Goal: Task Accomplishment & Management: Use online tool/utility

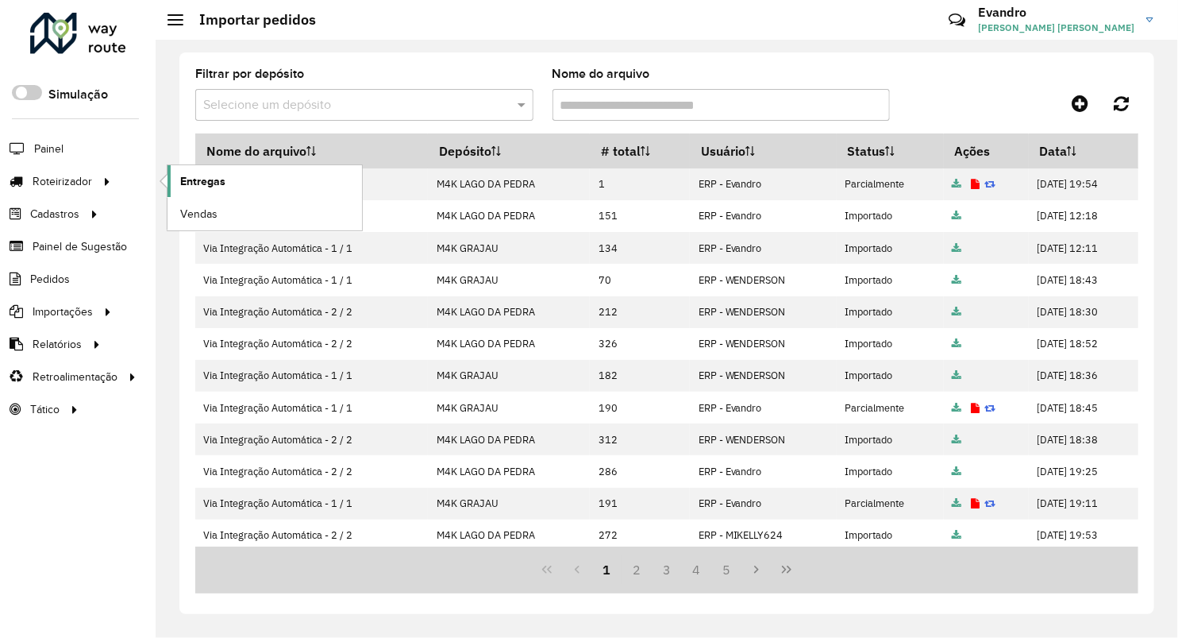
click at [198, 183] on span "Entregas" at bounding box center [202, 181] width 45 height 17
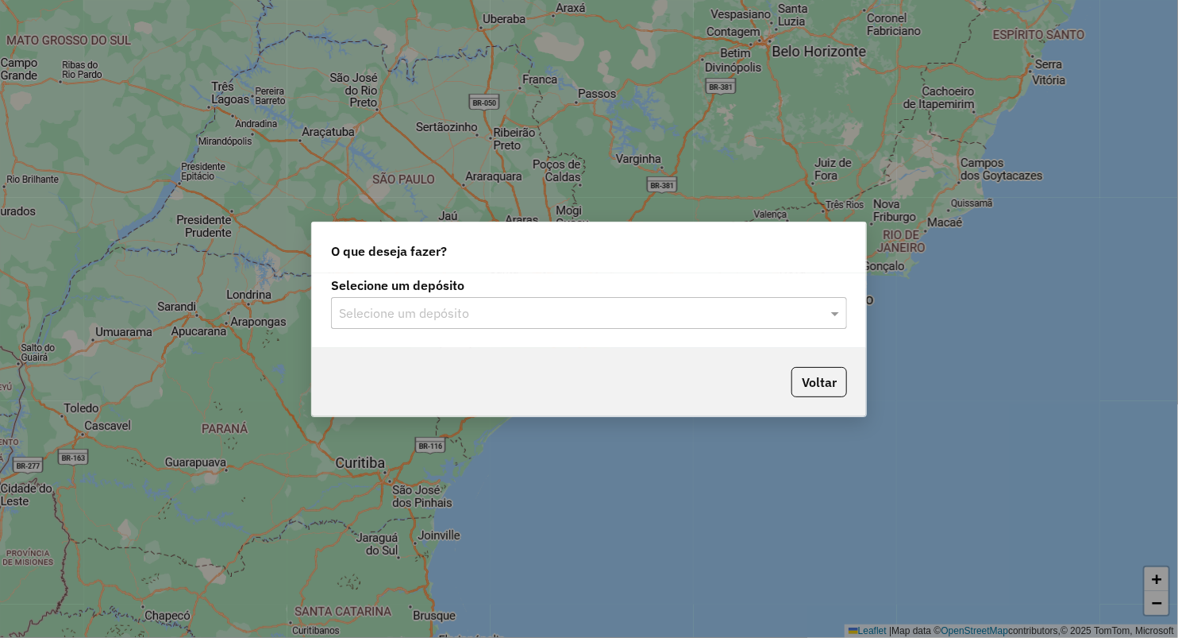
click at [390, 329] on div "Selecione um depósito Selecione um depósito" at bounding box center [589, 310] width 554 height 75
click at [384, 307] on input "text" at bounding box center [573, 313] width 468 height 19
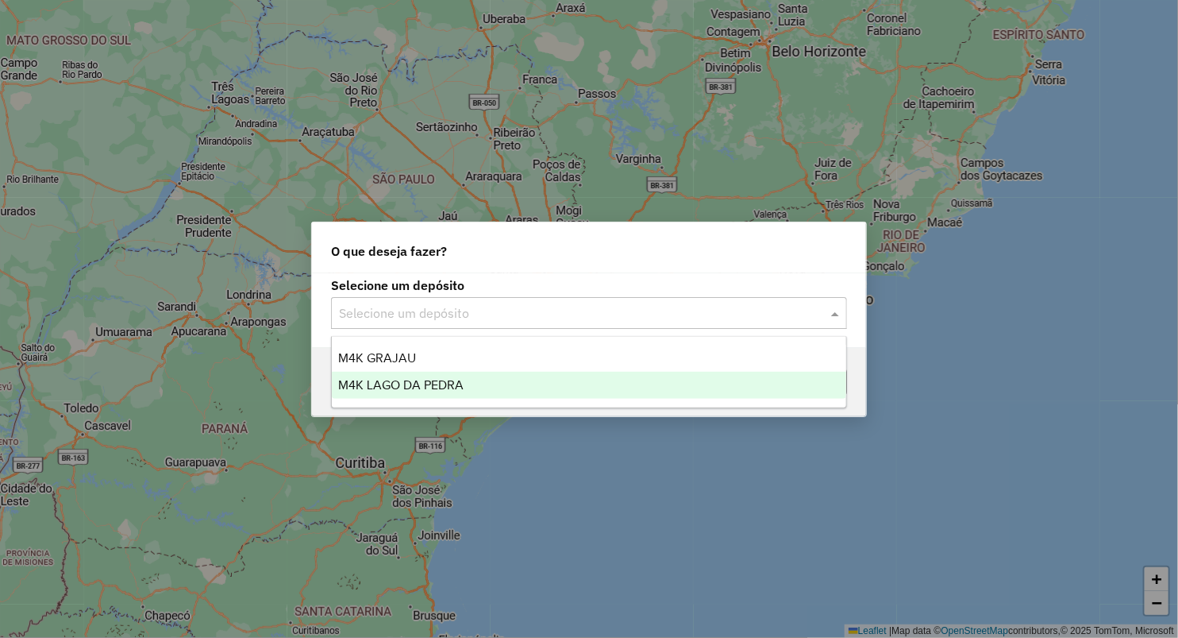
click at [384, 387] on span "M4K LAGO DA PEDRA" at bounding box center [400, 384] width 125 height 13
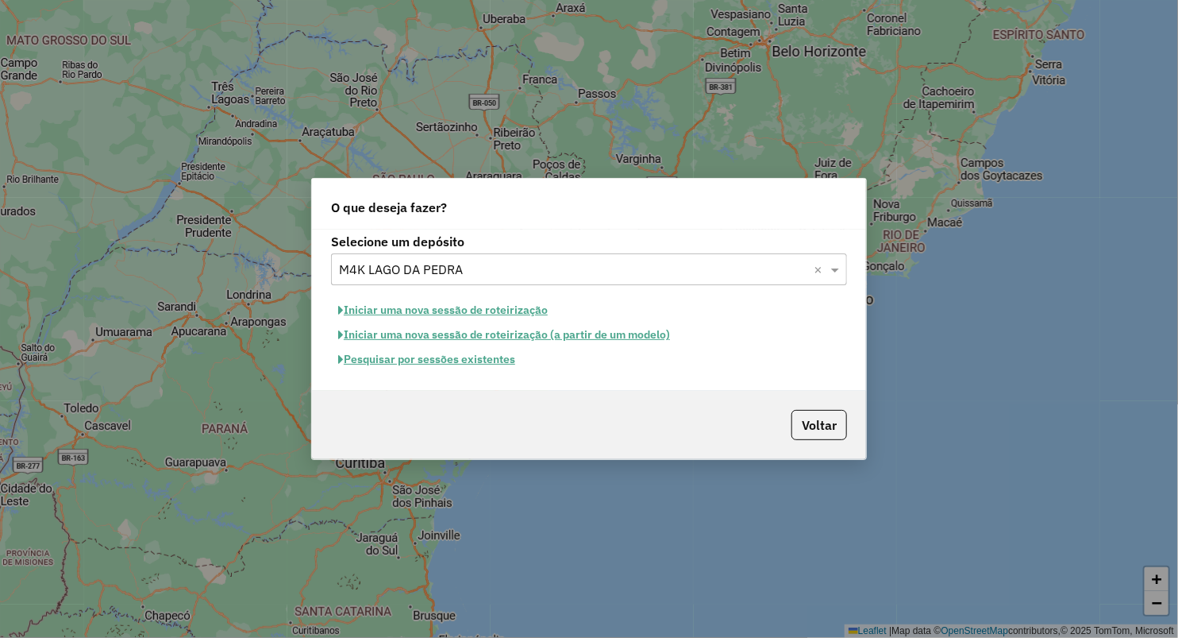
click at [459, 308] on button "Iniciar uma nova sessão de roteirização" at bounding box center [443, 310] width 224 height 25
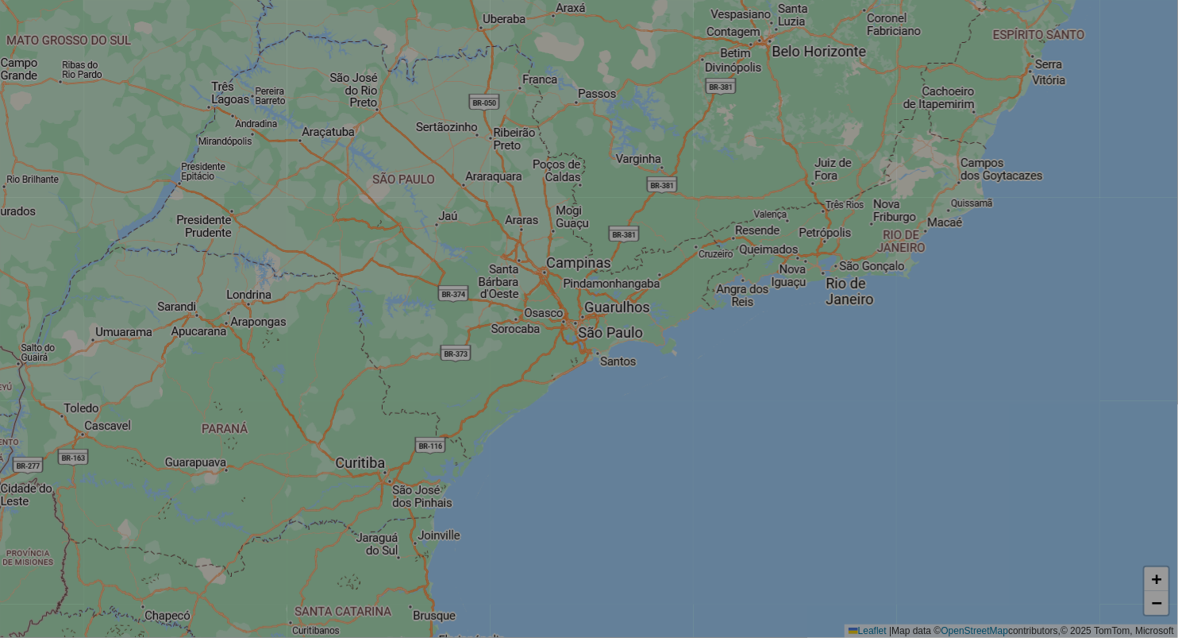
select select "*"
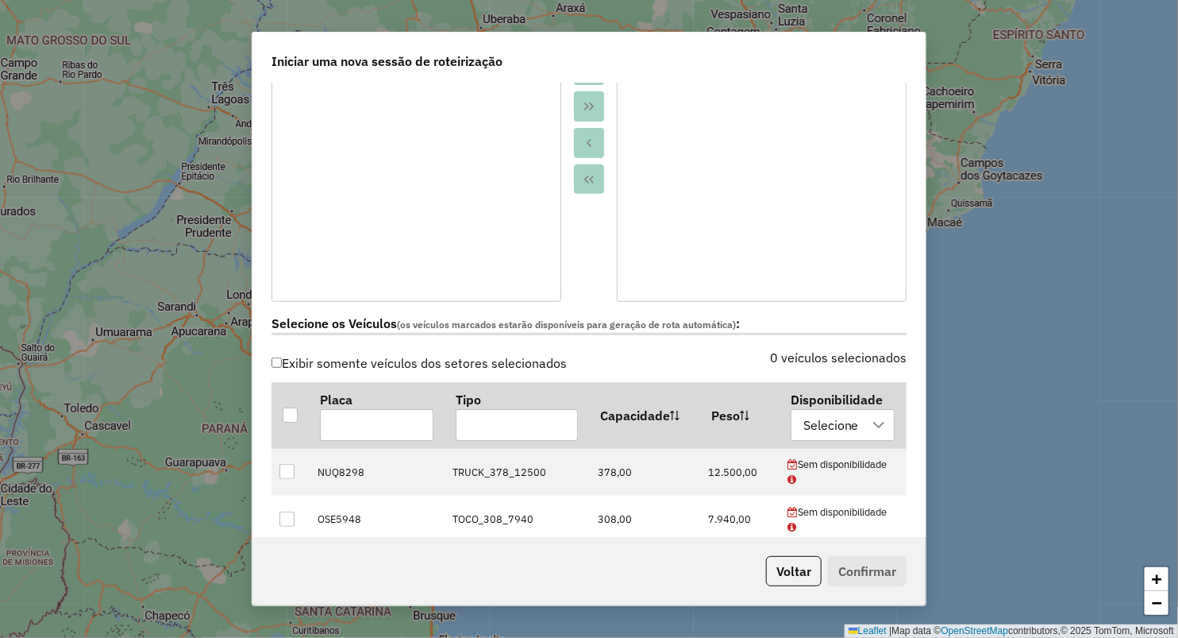
scroll to position [264, 0]
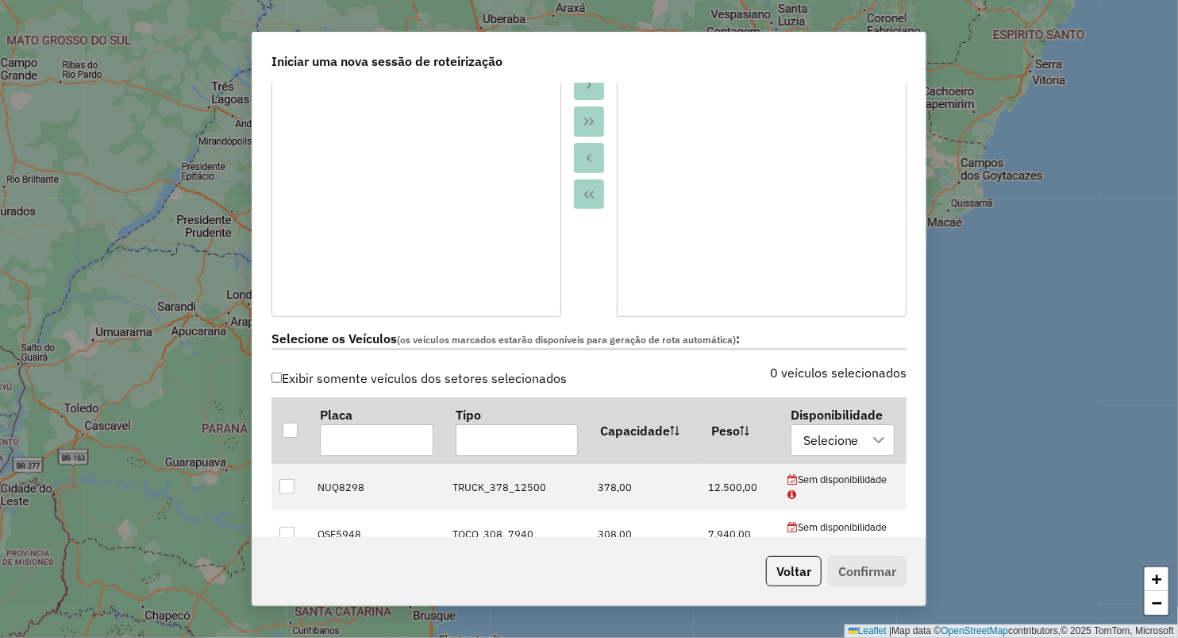
drag, startPoint x: 289, startPoint y: 428, endPoint x: 393, endPoint y: 390, distance: 110.8
click at [291, 428] on div at bounding box center [290, 429] width 15 height 15
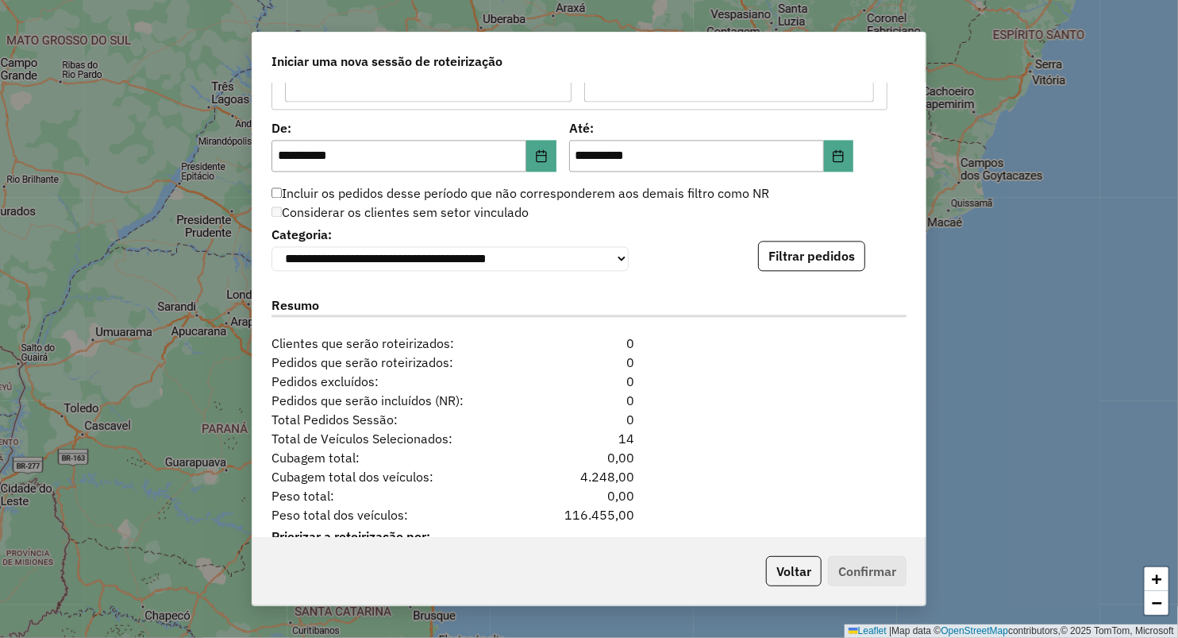
scroll to position [1558, 0]
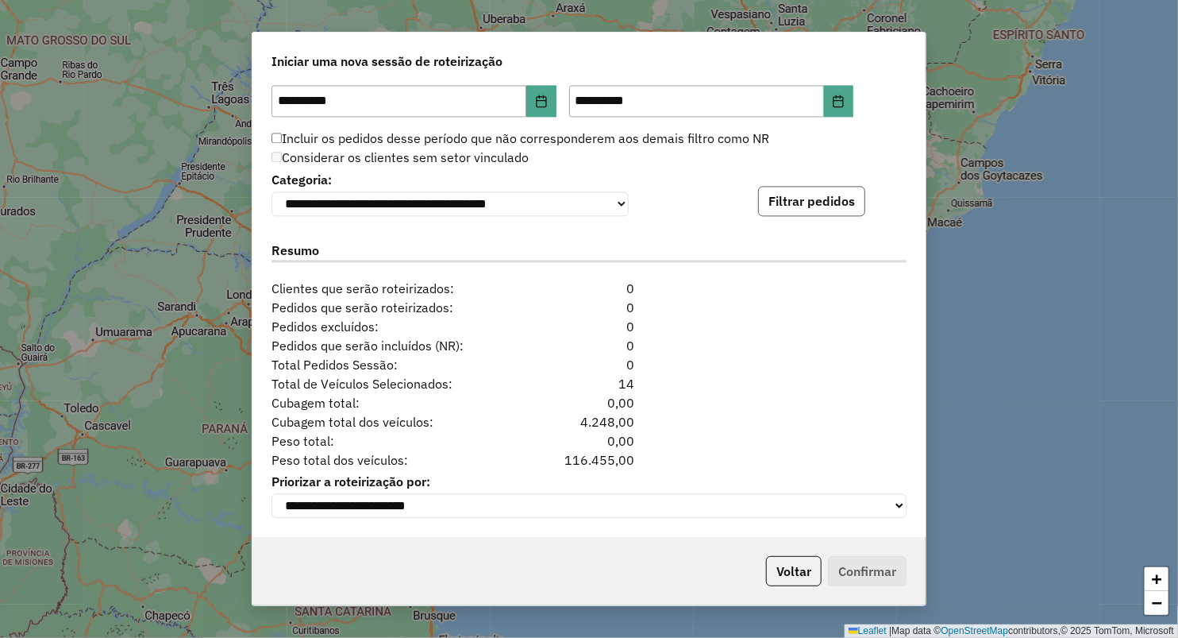
click at [803, 198] on button "Filtrar pedidos" at bounding box center [811, 201] width 107 height 30
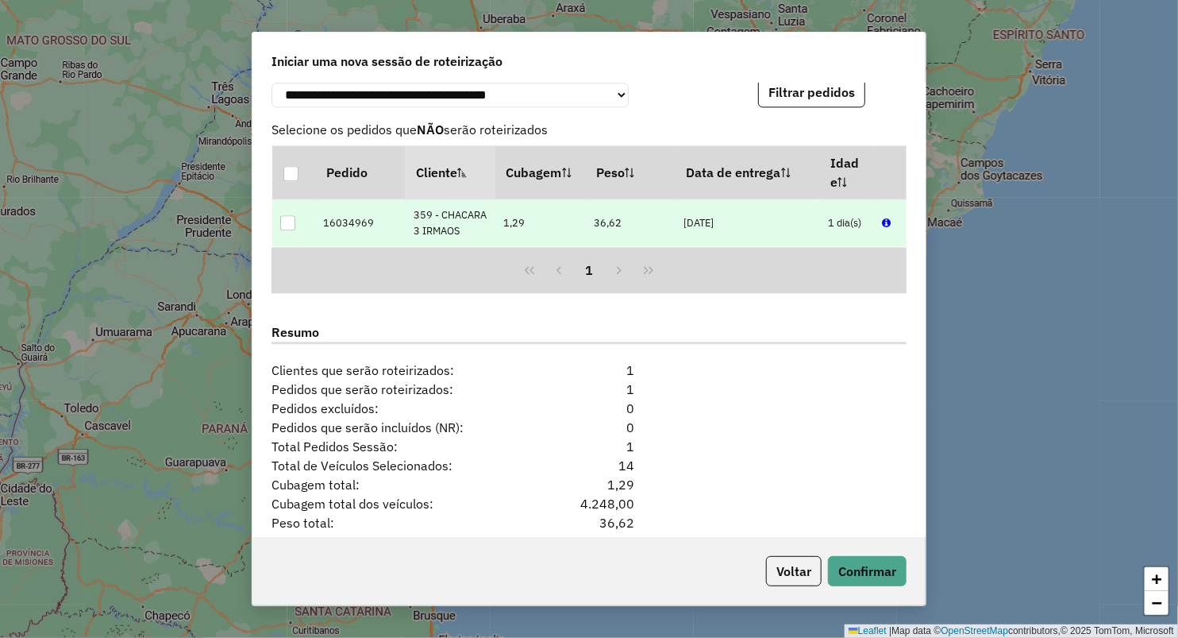
scroll to position [1748, 0]
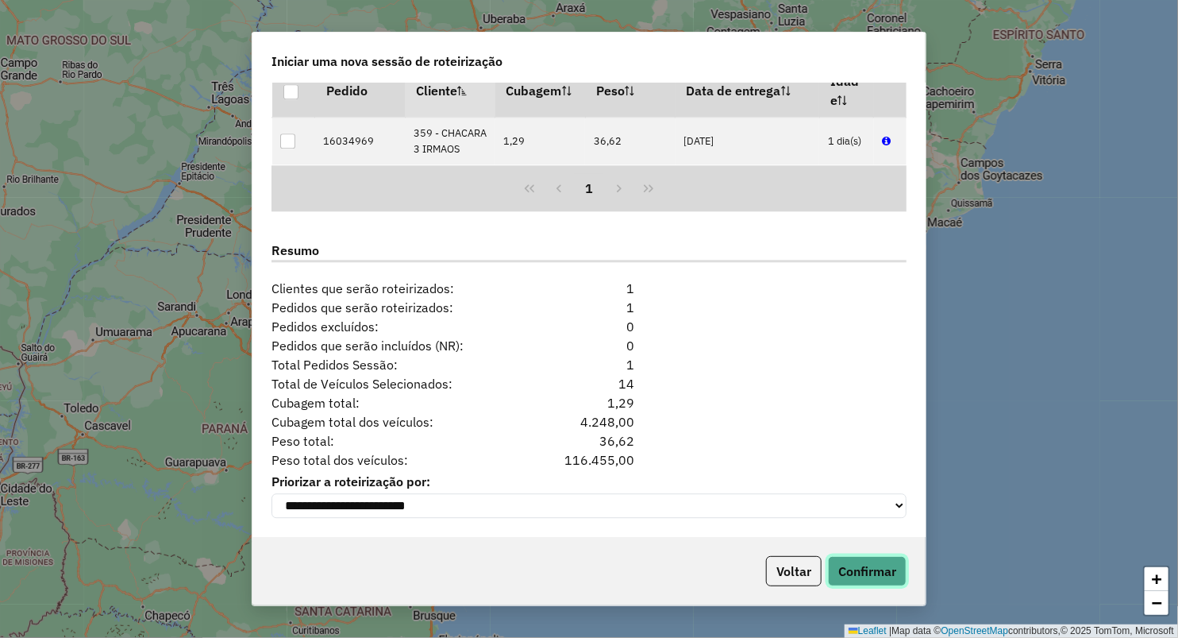
click at [858, 569] on button "Confirmar" at bounding box center [867, 571] width 79 height 30
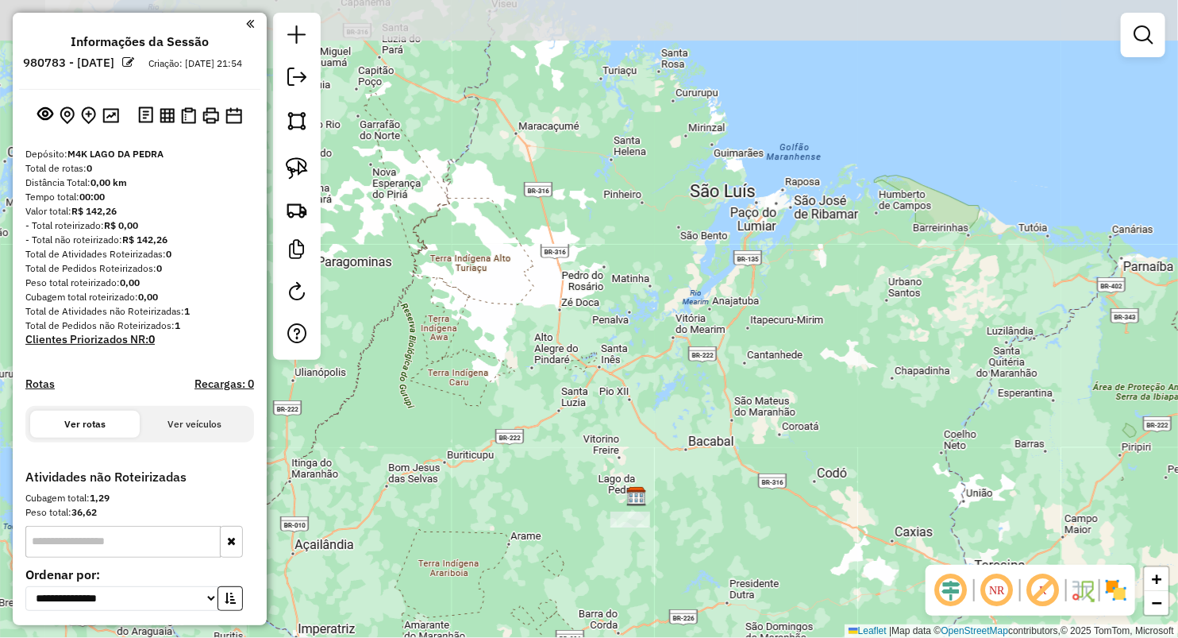
drag, startPoint x: 634, startPoint y: 272, endPoint x: 650, endPoint y: 431, distance: 160.3
click at [650, 431] on div "Janela de atendimento Grade de atendimento Capacidade Transportadoras Veículos …" at bounding box center [589, 319] width 1178 height 638
